Goal: Find specific page/section: Find specific page/section

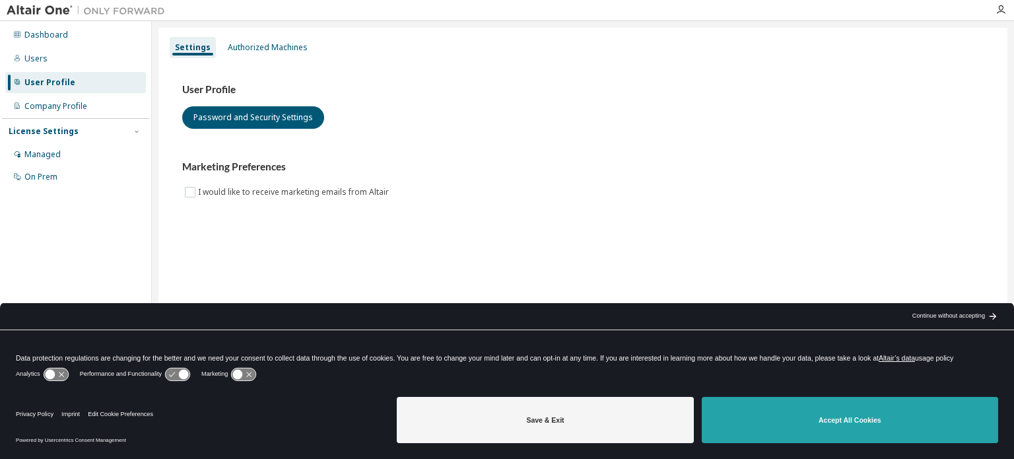
click at [771, 417] on button "Accept All Cookies" at bounding box center [850, 420] width 296 height 46
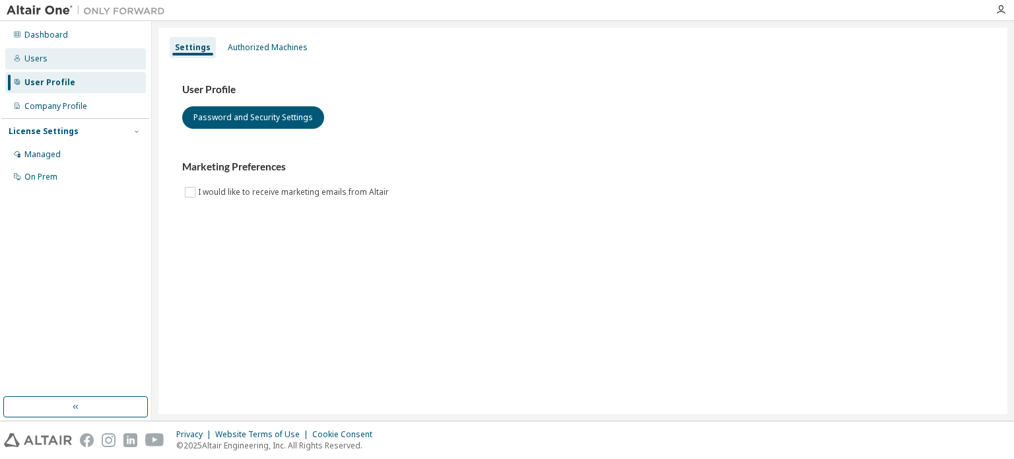
click at [59, 57] on div "Users" at bounding box center [75, 58] width 141 height 21
